Goal: Book appointment/travel/reservation

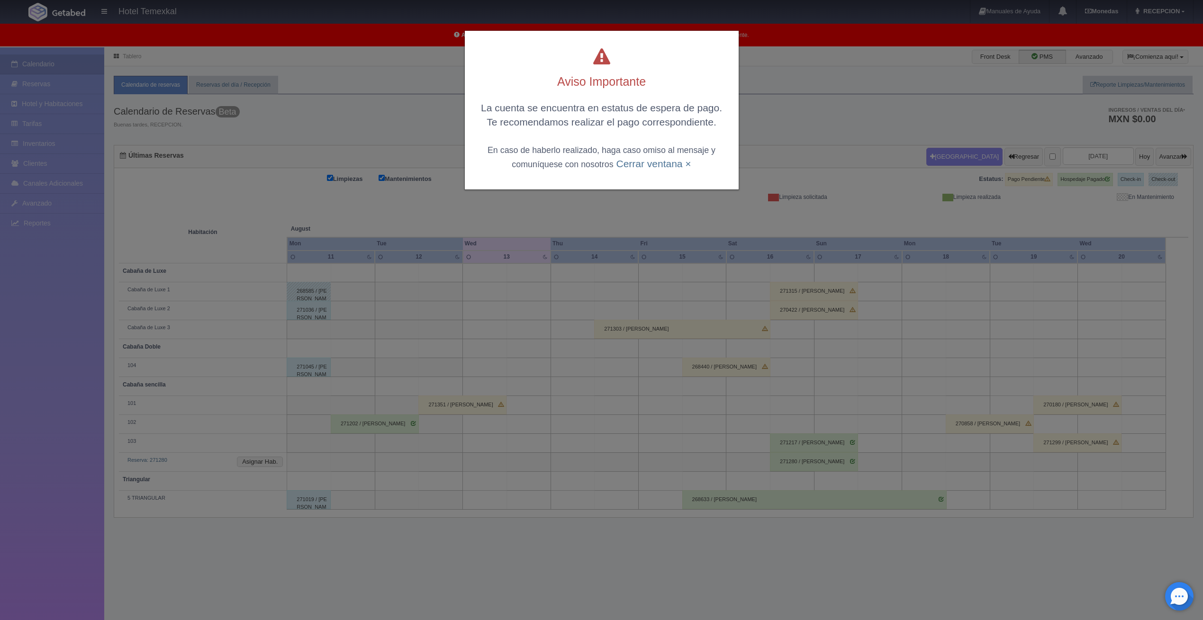
click at [425, 216] on div "Aviso Importante La cuenta se encuentra en estatus de espera de pago. Te recome…" at bounding box center [601, 310] width 1203 height 620
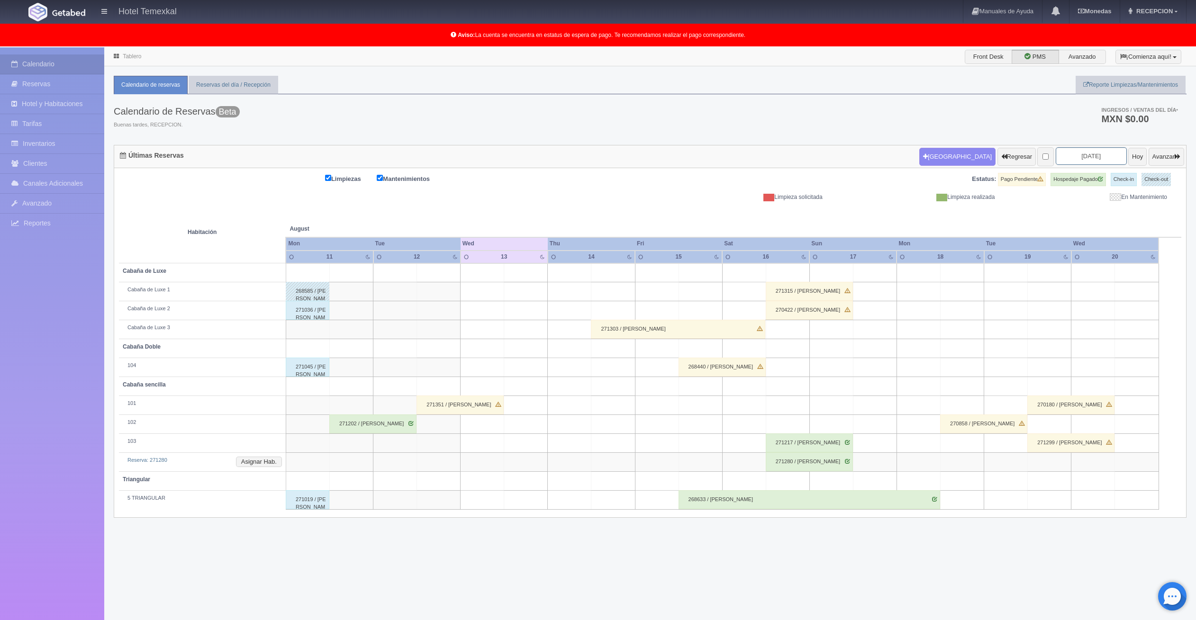
click at [1086, 157] on input "2025-08-13" at bounding box center [1091, 156] width 71 height 18
click at [1127, 171] on span "Next" at bounding box center [1126, 172] width 8 height 8
click at [1128, 214] on link "11" at bounding box center [1125, 216] width 12 height 14
type input "[DATE]"
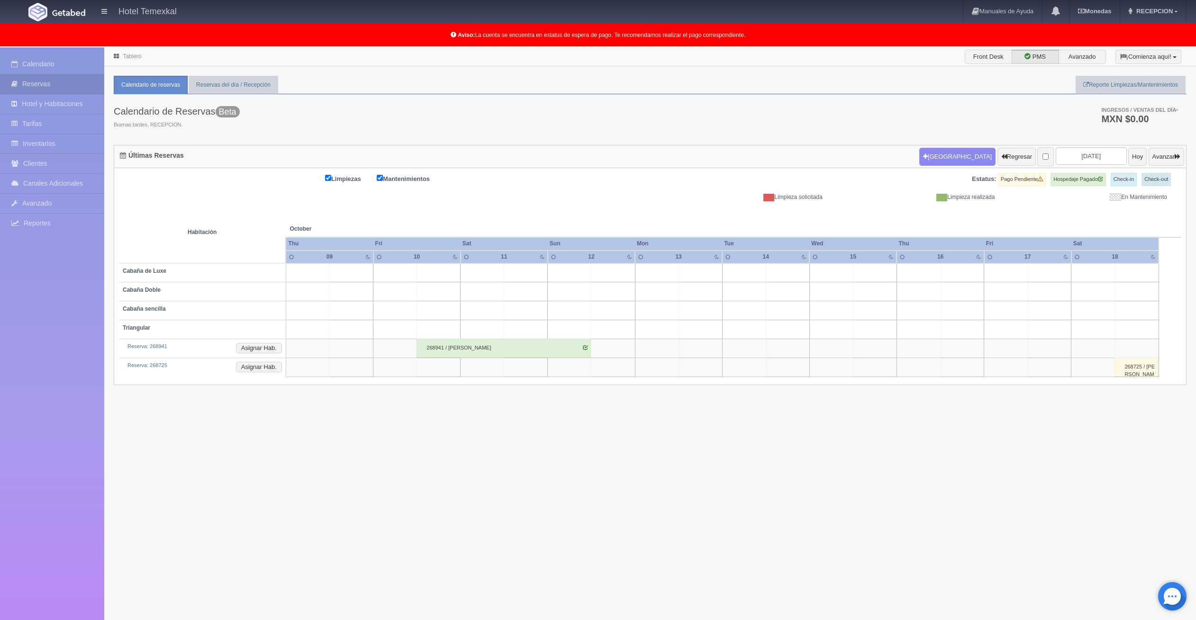
click at [518, 274] on td at bounding box center [526, 272] width 44 height 19
click at [521, 302] on button "Nueva Reserva" at bounding box center [528, 300] width 82 height 16
type input "[DATE]"
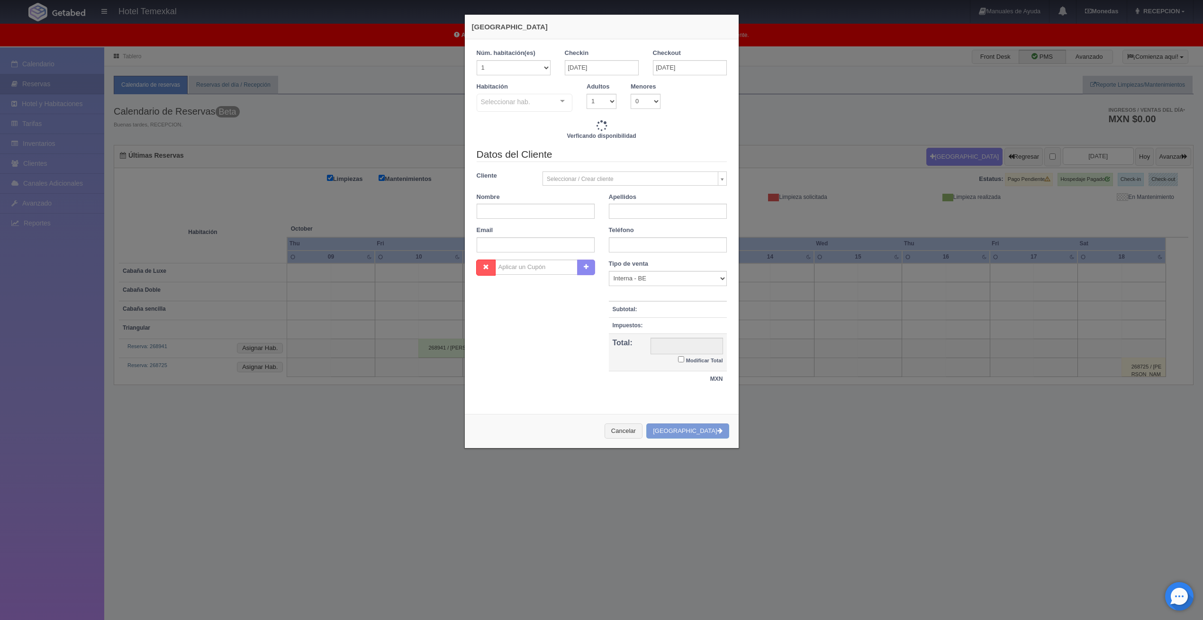
checkbox input "false"
type input "7000.00"
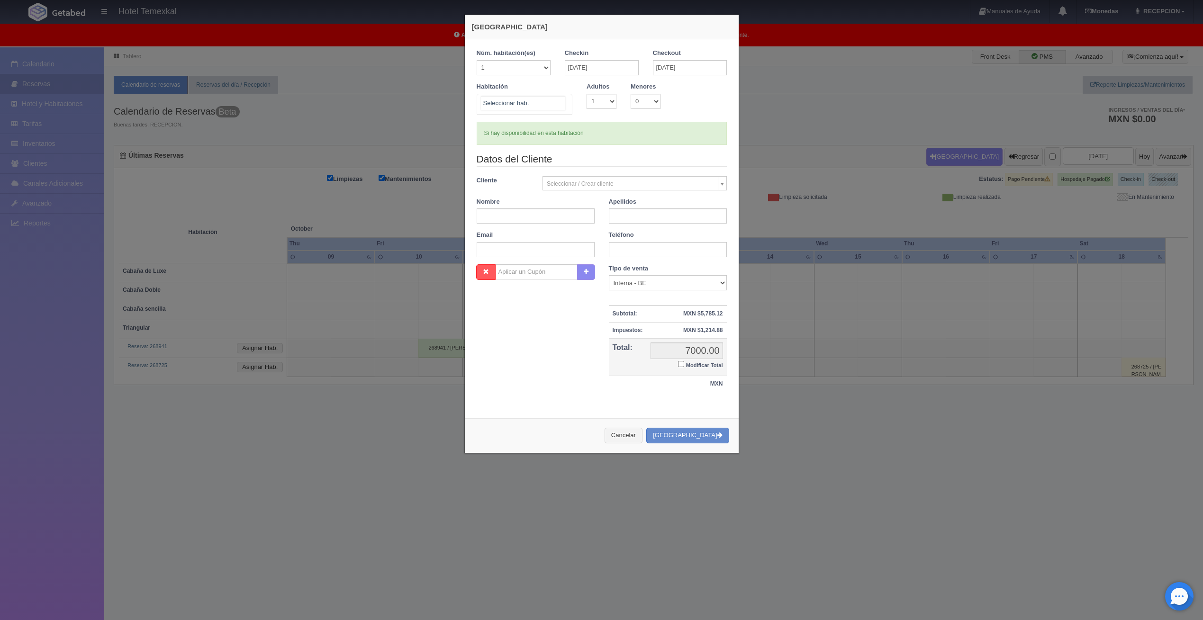
click at [538, 106] on div at bounding box center [525, 104] width 96 height 21
checkbox input "false"
click at [516, 207] on span "Cabaña de Luxe 1" at bounding box center [506, 209] width 46 height 7
checkbox input "false"
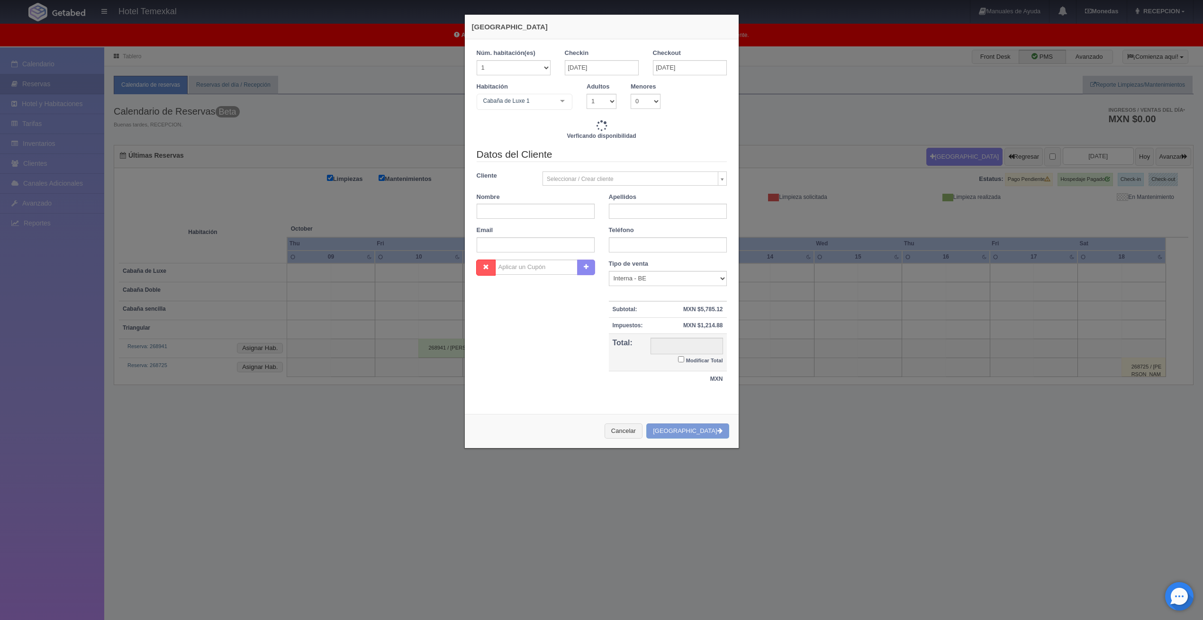
type input "7000.00"
checkbox input "false"
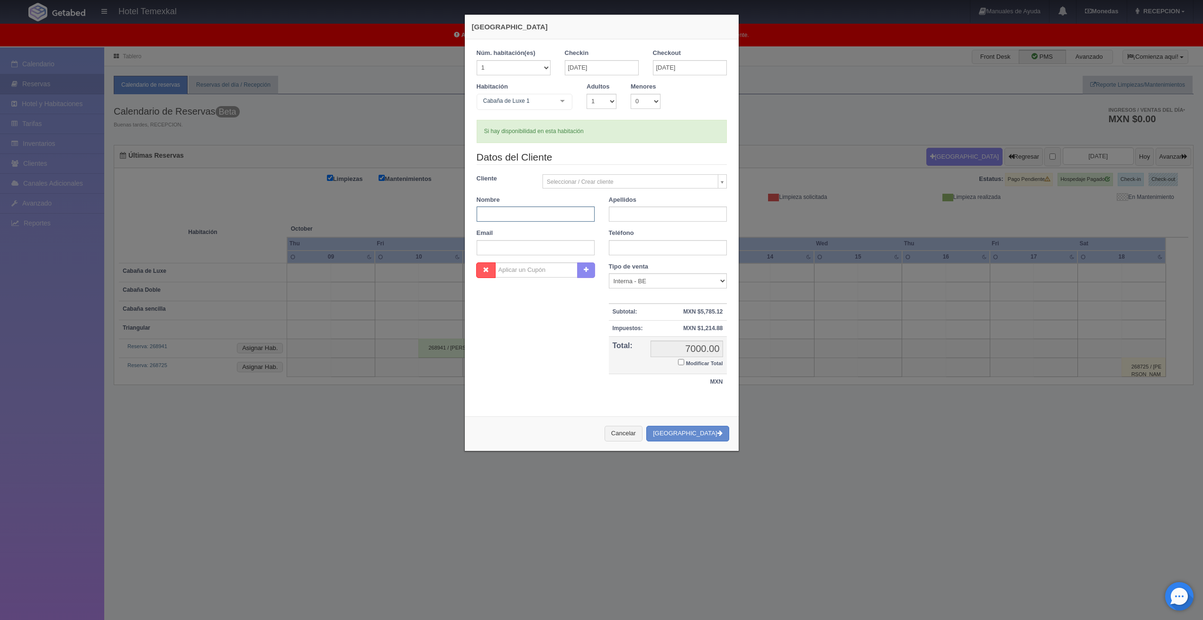
click at [571, 213] on input "text" at bounding box center [536, 214] width 118 height 15
type input "[PERSON_NAME]"
click at [629, 210] on input "text" at bounding box center [668, 214] width 118 height 15
type input "[PERSON_NAME]"
click at [679, 363] on input "Modificar Total" at bounding box center [681, 362] width 6 height 6
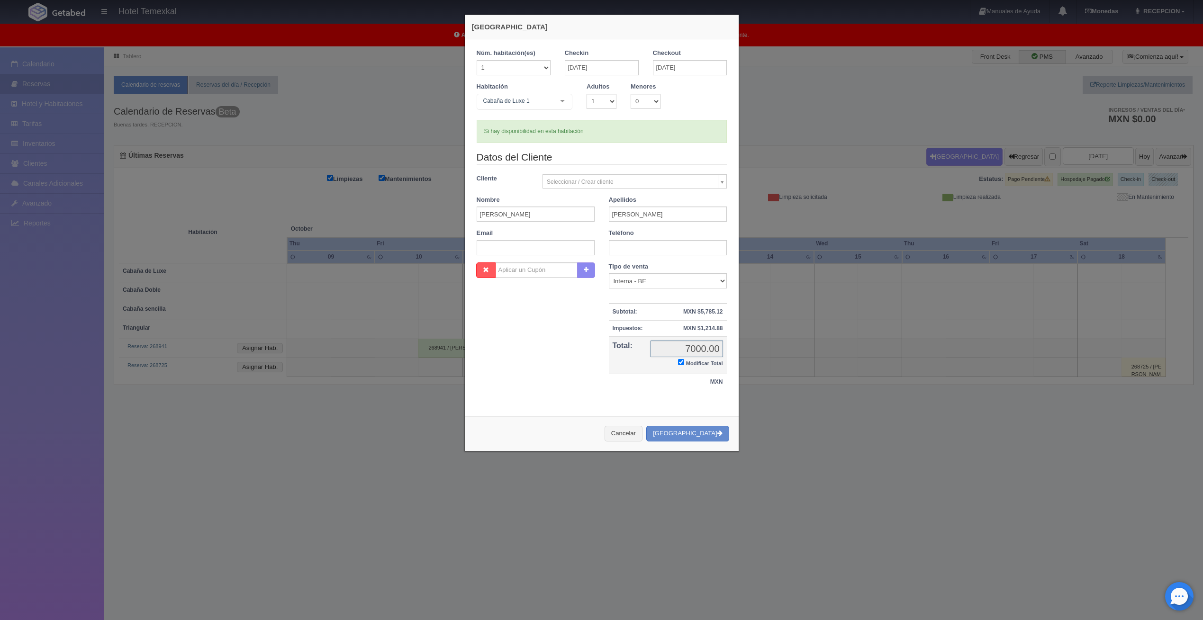
checkbox input "true"
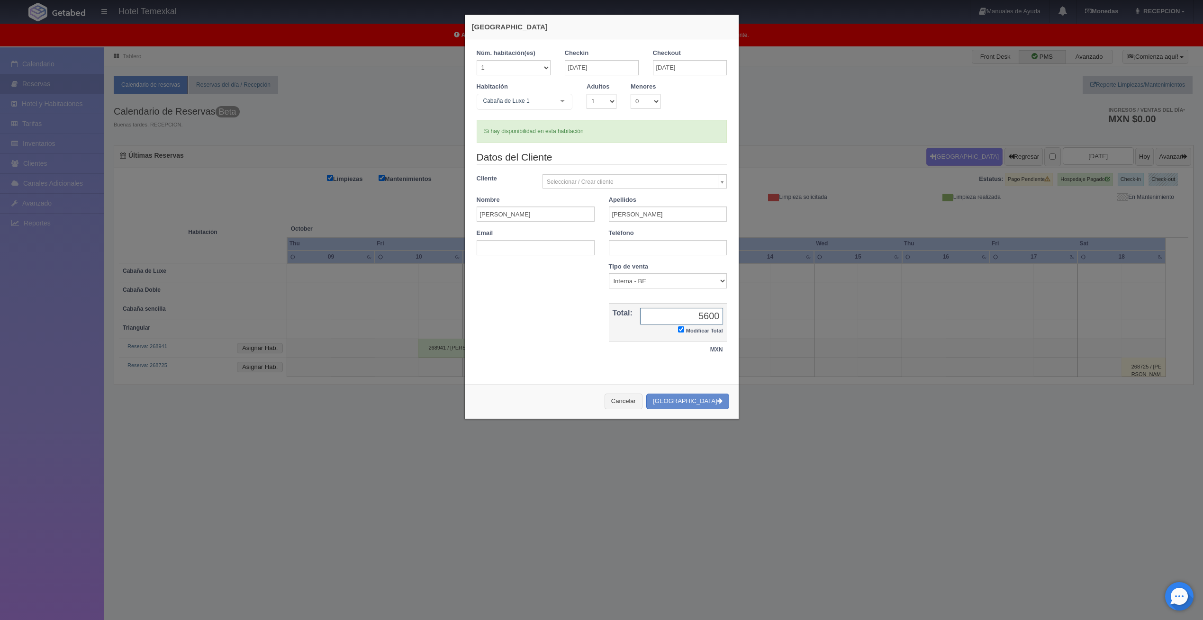
type input "5600"
click at [704, 360] on div "Tipo de venta Correo Electronico Interna - BE Llamada OTA Externa Otro WALK IN …" at bounding box center [668, 311] width 132 height 98
click at [713, 399] on button "Crear Reserva" at bounding box center [687, 402] width 82 height 16
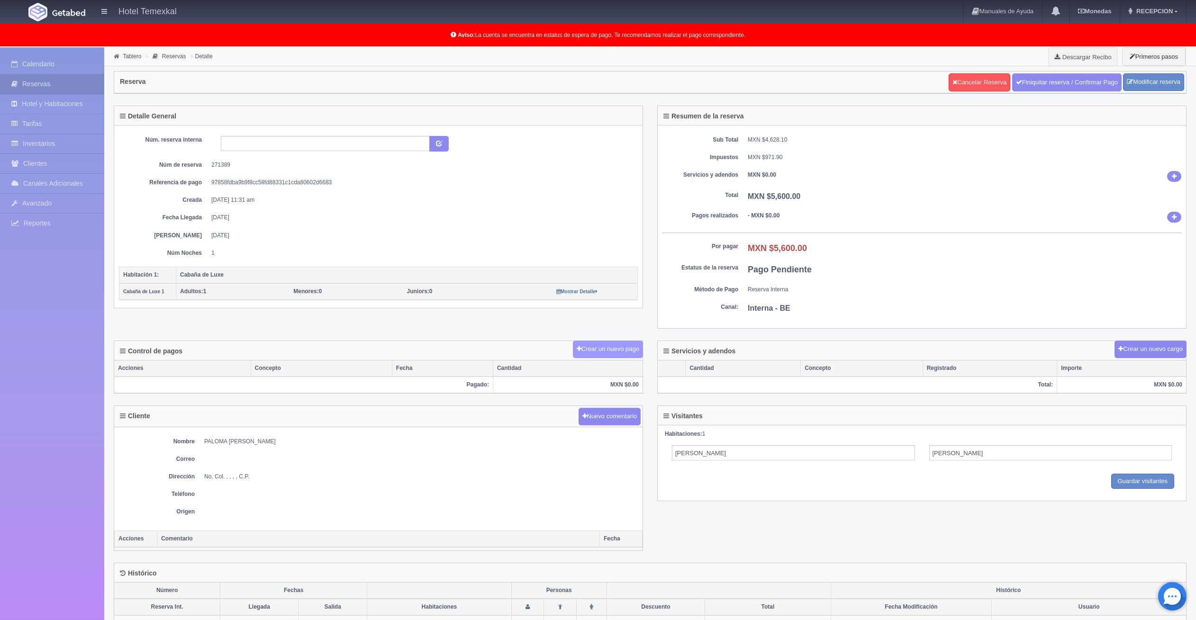
click at [637, 352] on button "Crear un nuevo pago" at bounding box center [608, 350] width 70 height 18
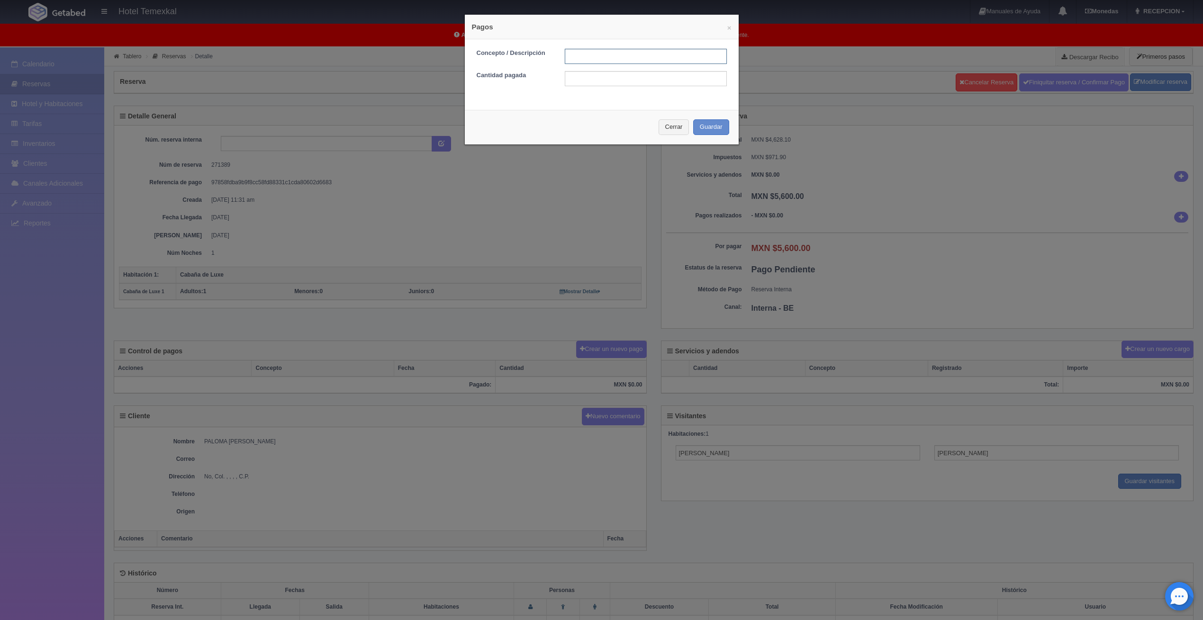
click at [595, 59] on input "text" at bounding box center [646, 56] width 162 height 15
type input "P"
click at [584, 60] on input "text" at bounding box center [646, 56] width 162 height 15
click at [585, 55] on input "text" at bounding box center [646, 56] width 162 height 15
click at [581, 73] on input "text" at bounding box center [646, 78] width 162 height 15
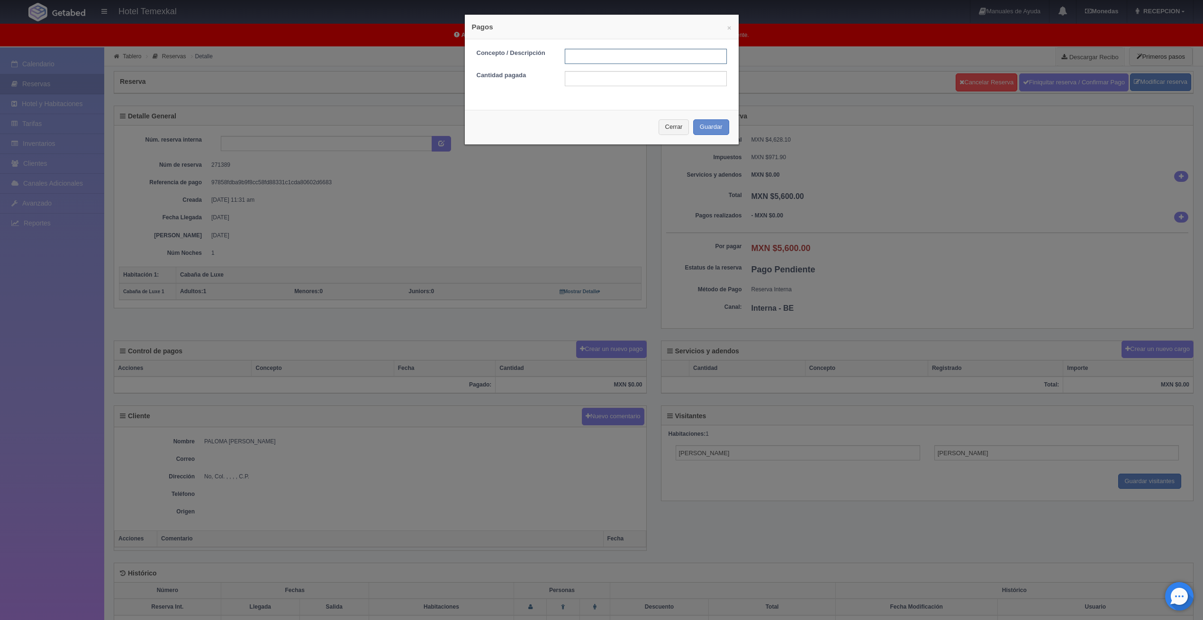
click at [574, 57] on input "text" at bounding box center [646, 56] width 162 height 15
type input "PRIMER PAGO"
click at [594, 72] on input "text" at bounding box center [646, 78] width 162 height 15
type input "2800"
click at [712, 127] on button "Guardar" at bounding box center [711, 127] width 36 height 16
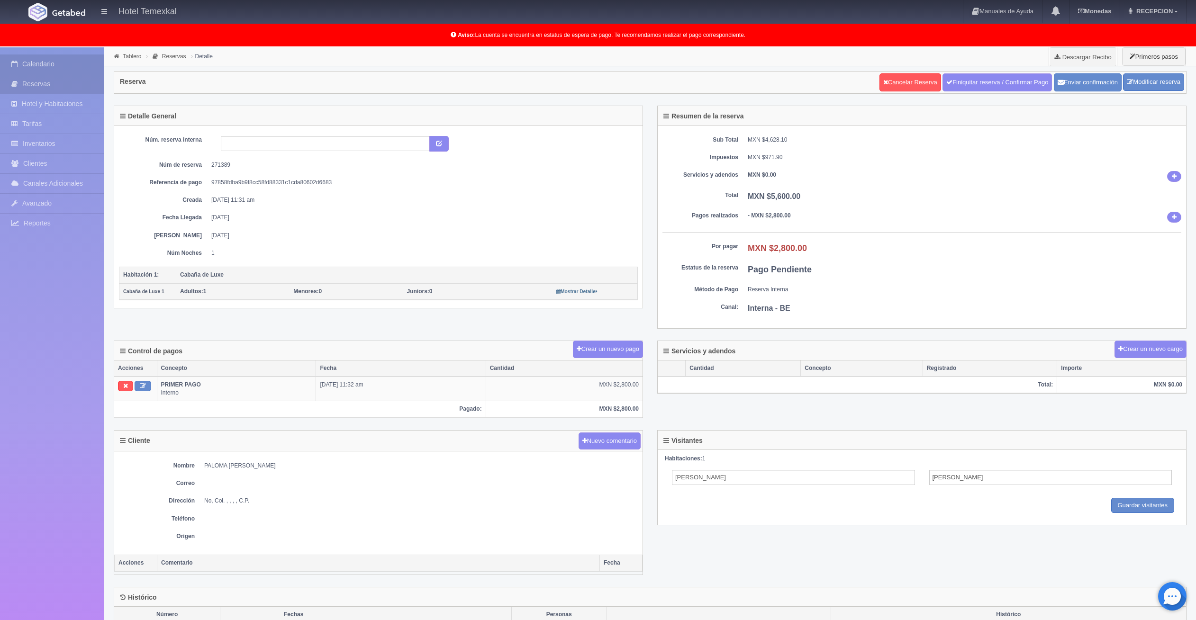
click at [75, 58] on link "Calendario" at bounding box center [52, 63] width 104 height 19
